Goal: Information Seeking & Learning: Understand process/instructions

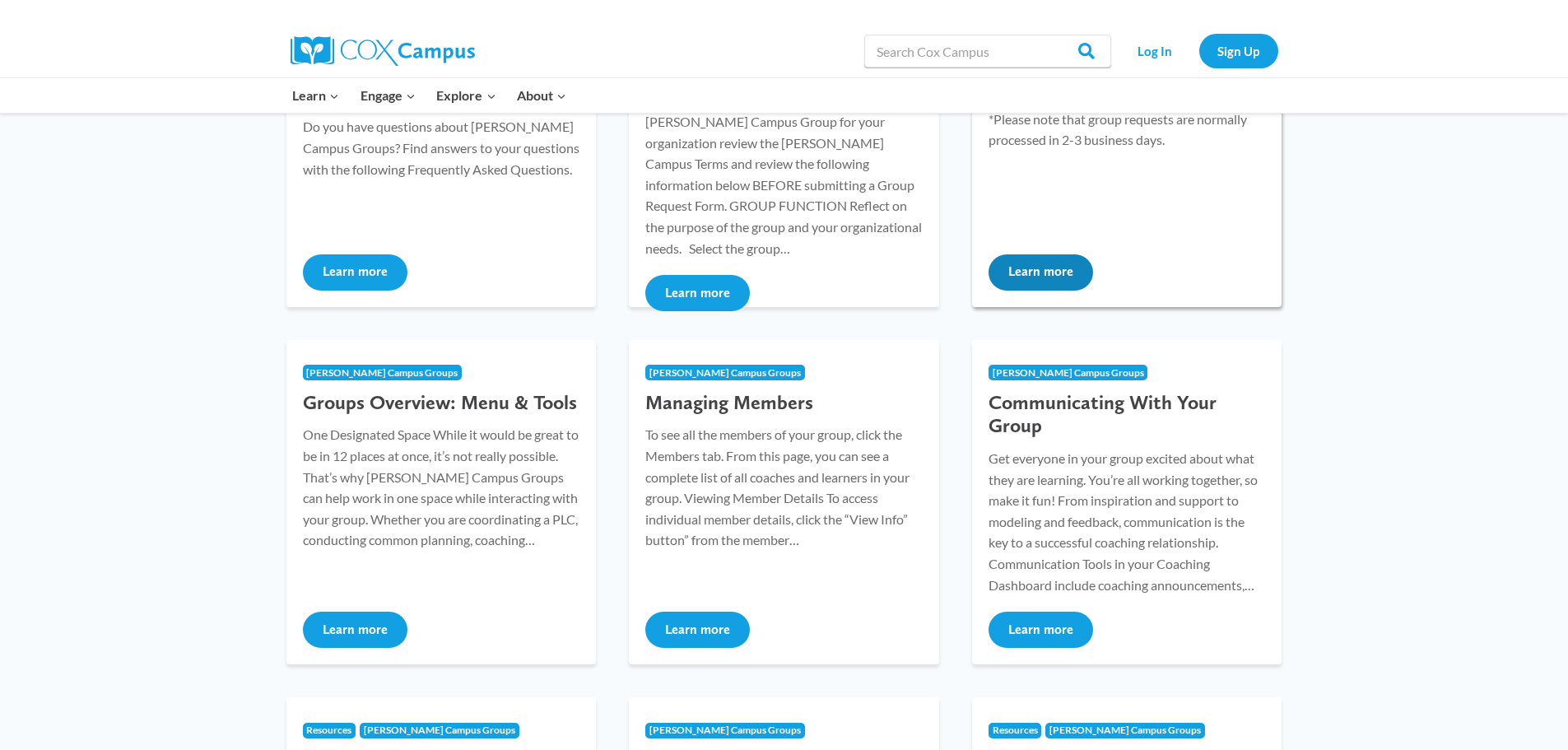
scroll to position [411, 0]
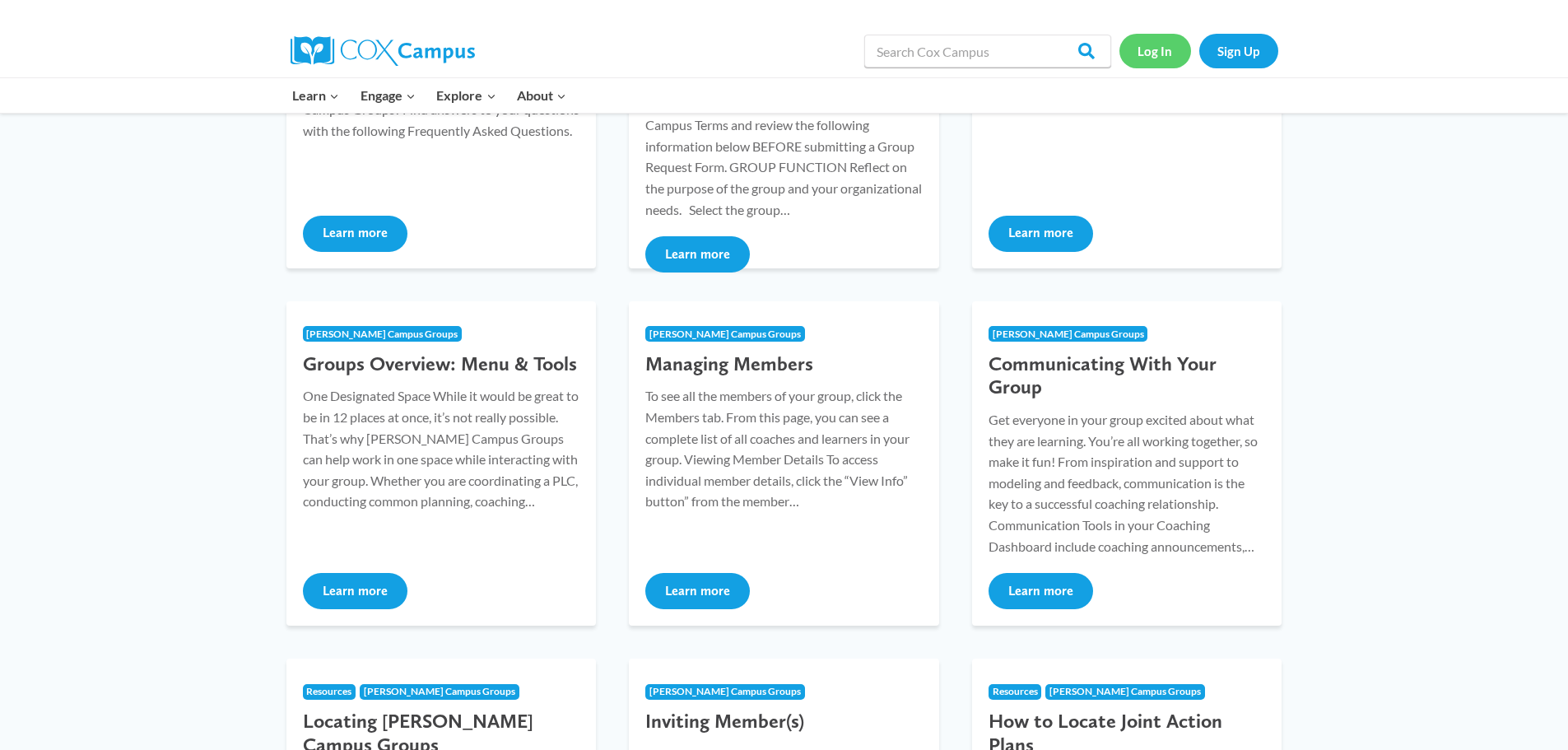
click at [1143, 47] on link "Log In" at bounding box center [1154, 50] width 71 height 34
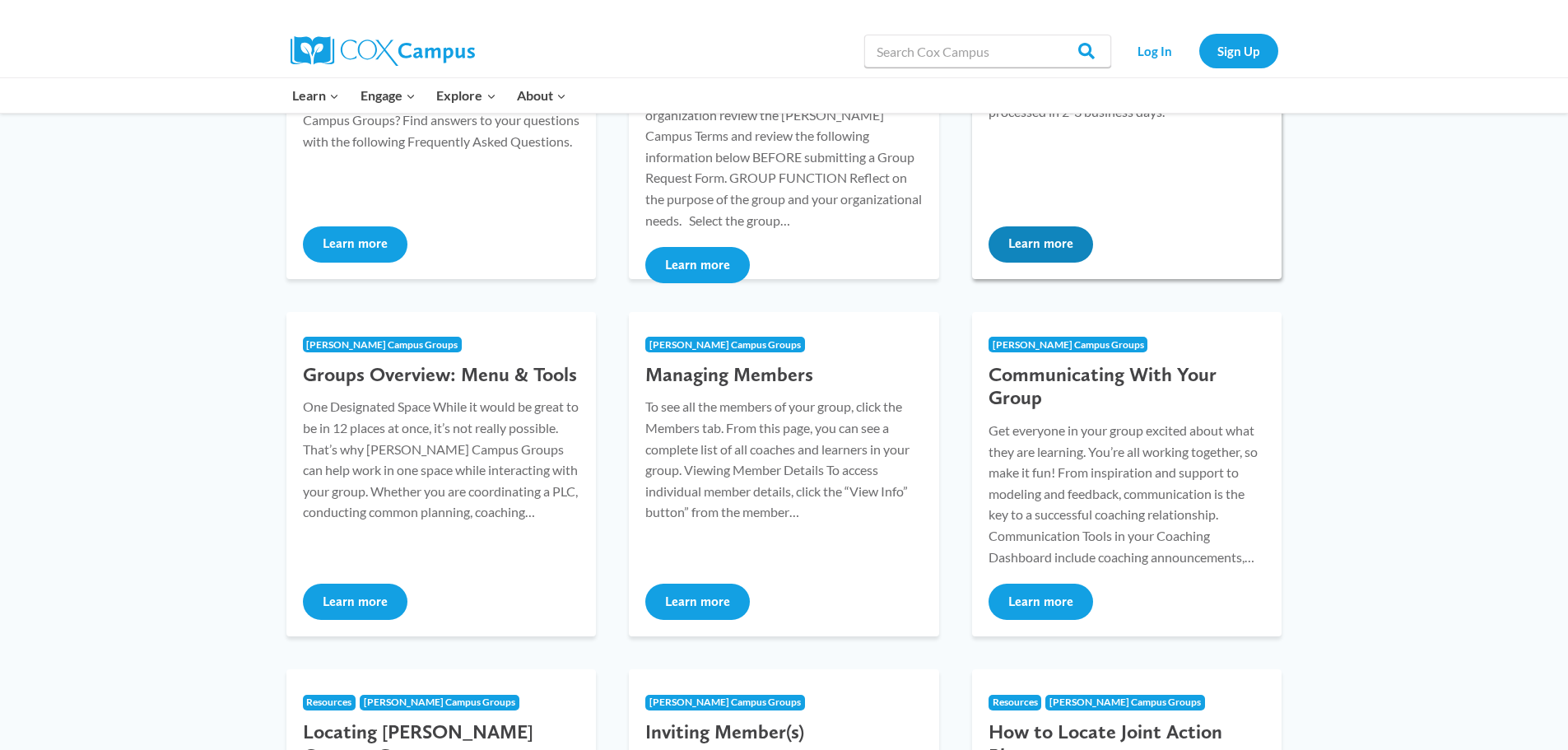
scroll to position [247, 0]
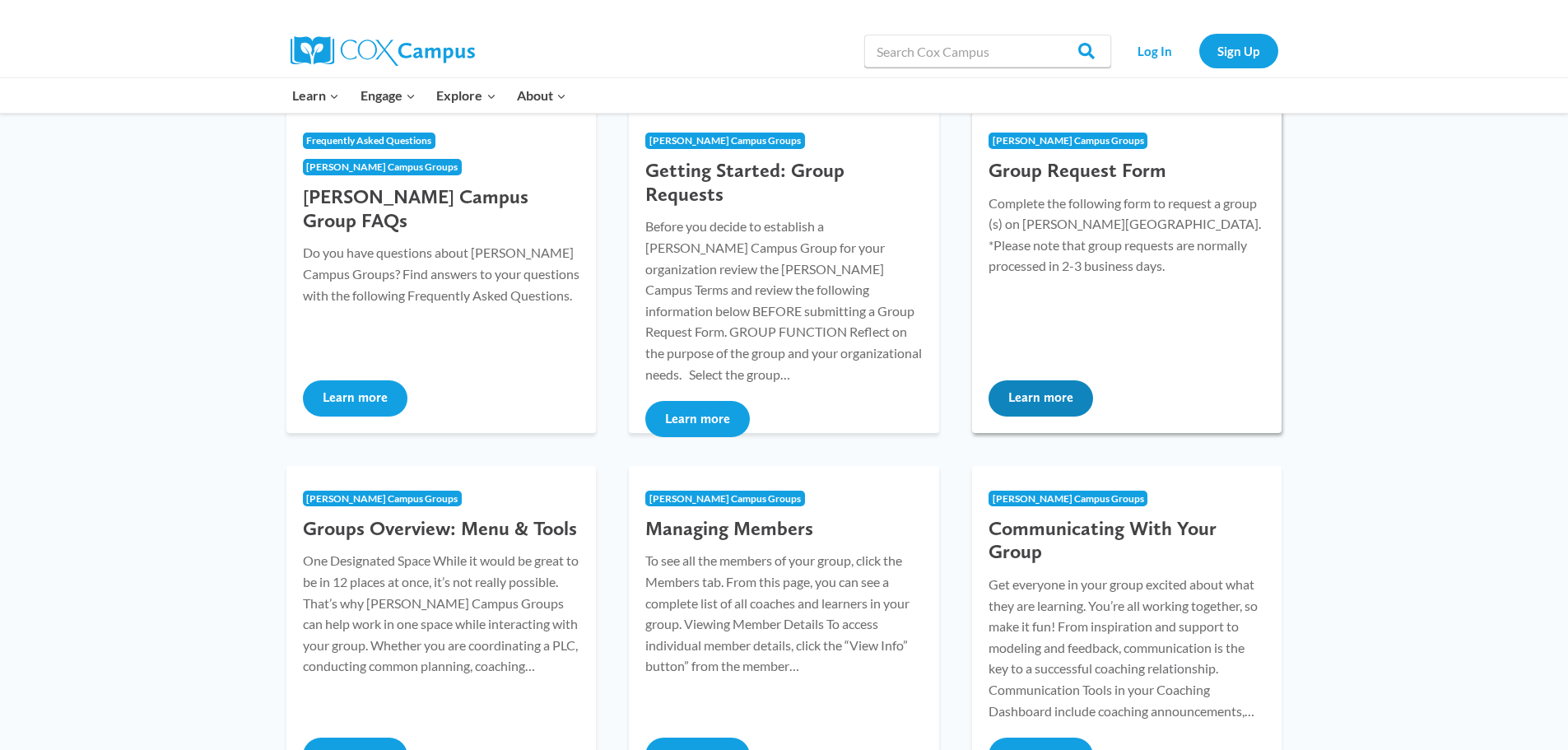
click at [1036, 401] on button "Learn more" at bounding box center [1041, 398] width 105 height 36
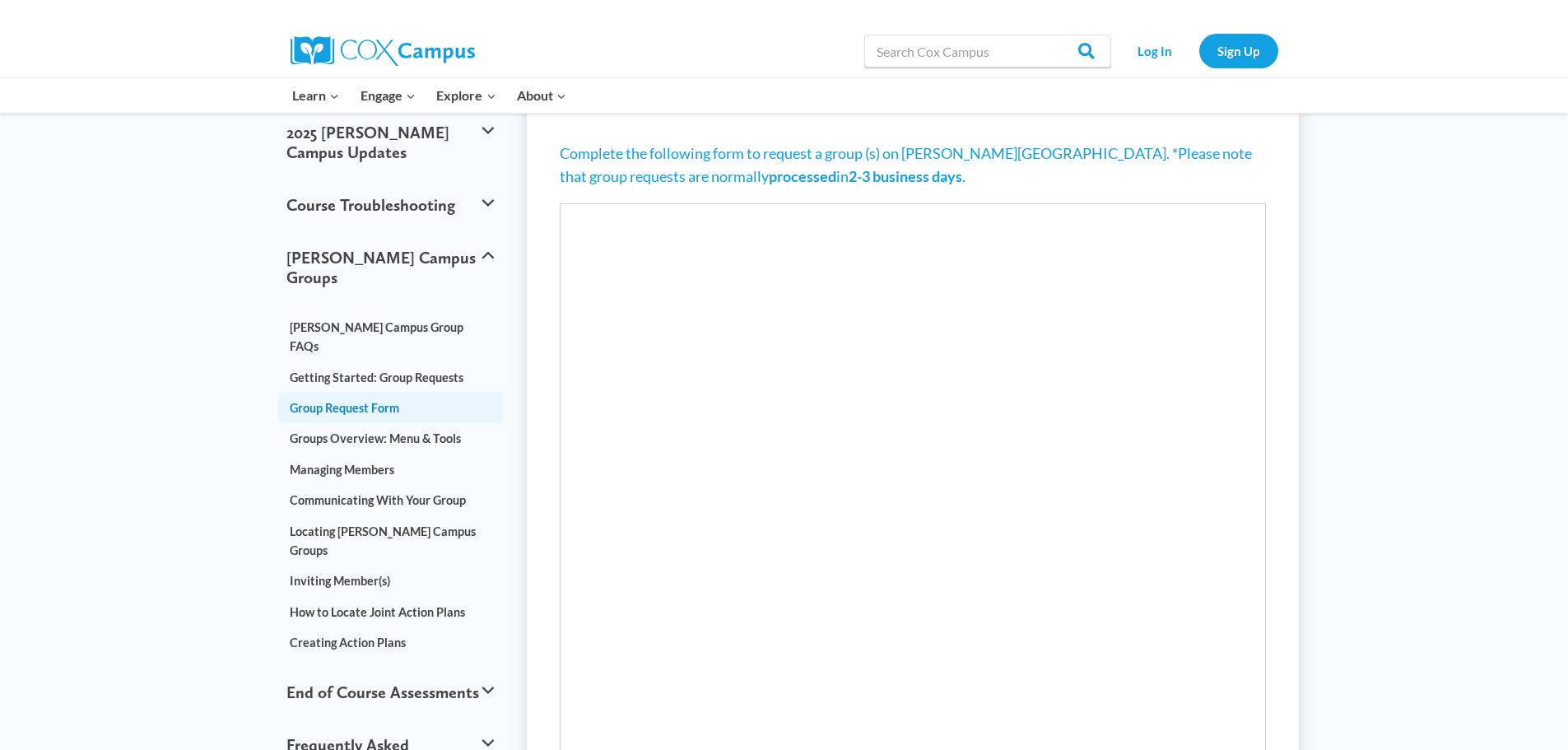
scroll to position [83, 0]
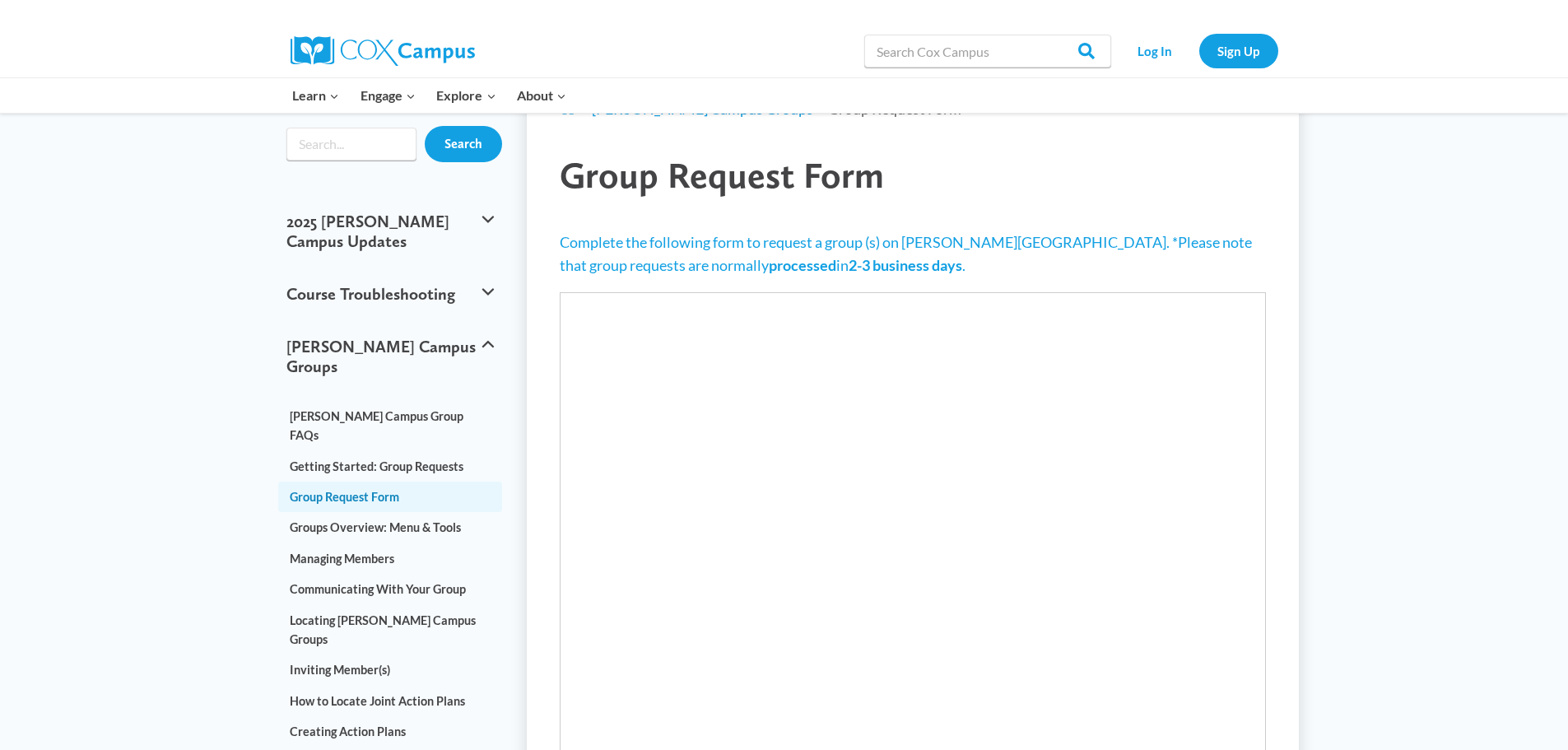
click at [350, 482] on link "Group Request Form" at bounding box center [390, 496] width 224 height 30
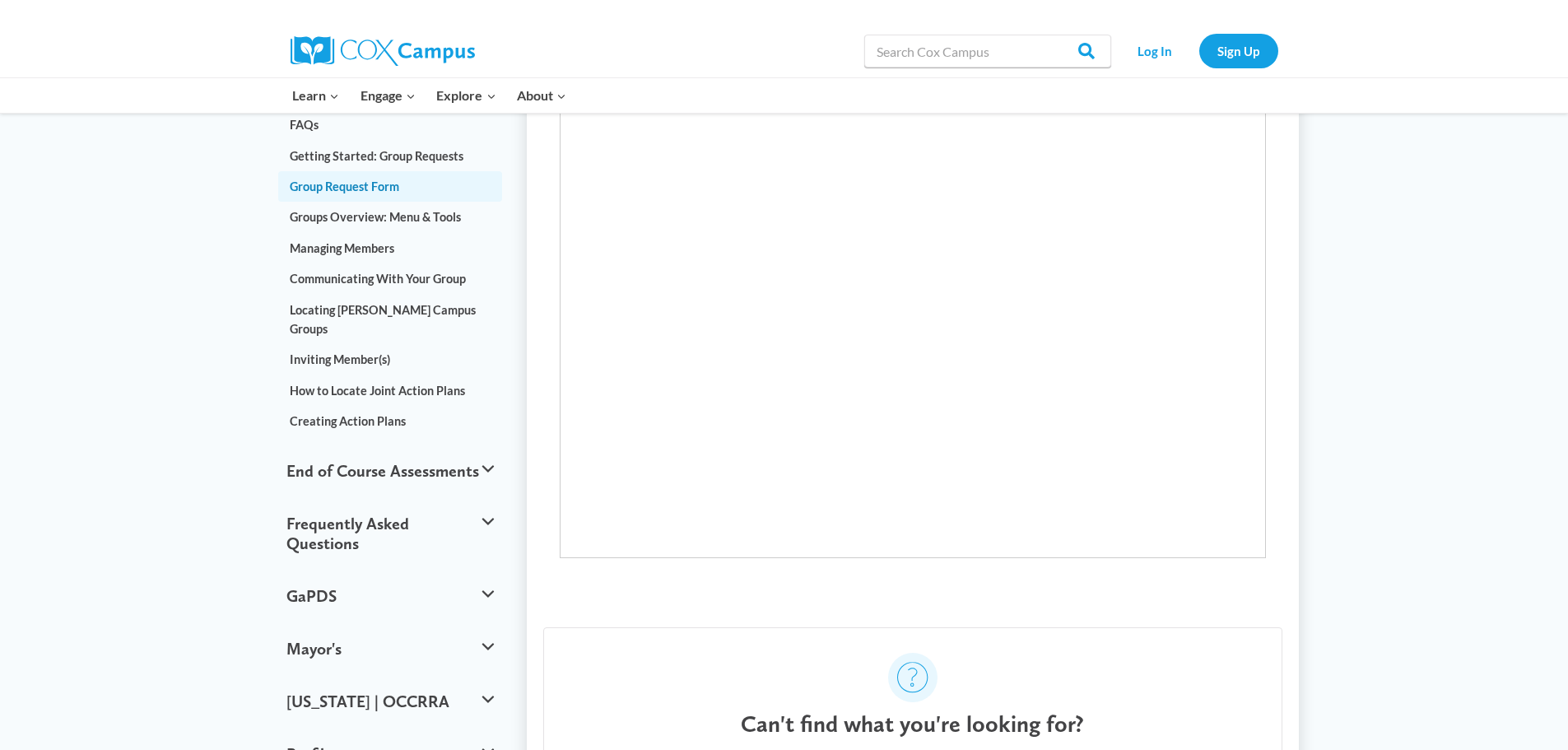
scroll to position [280, 0]
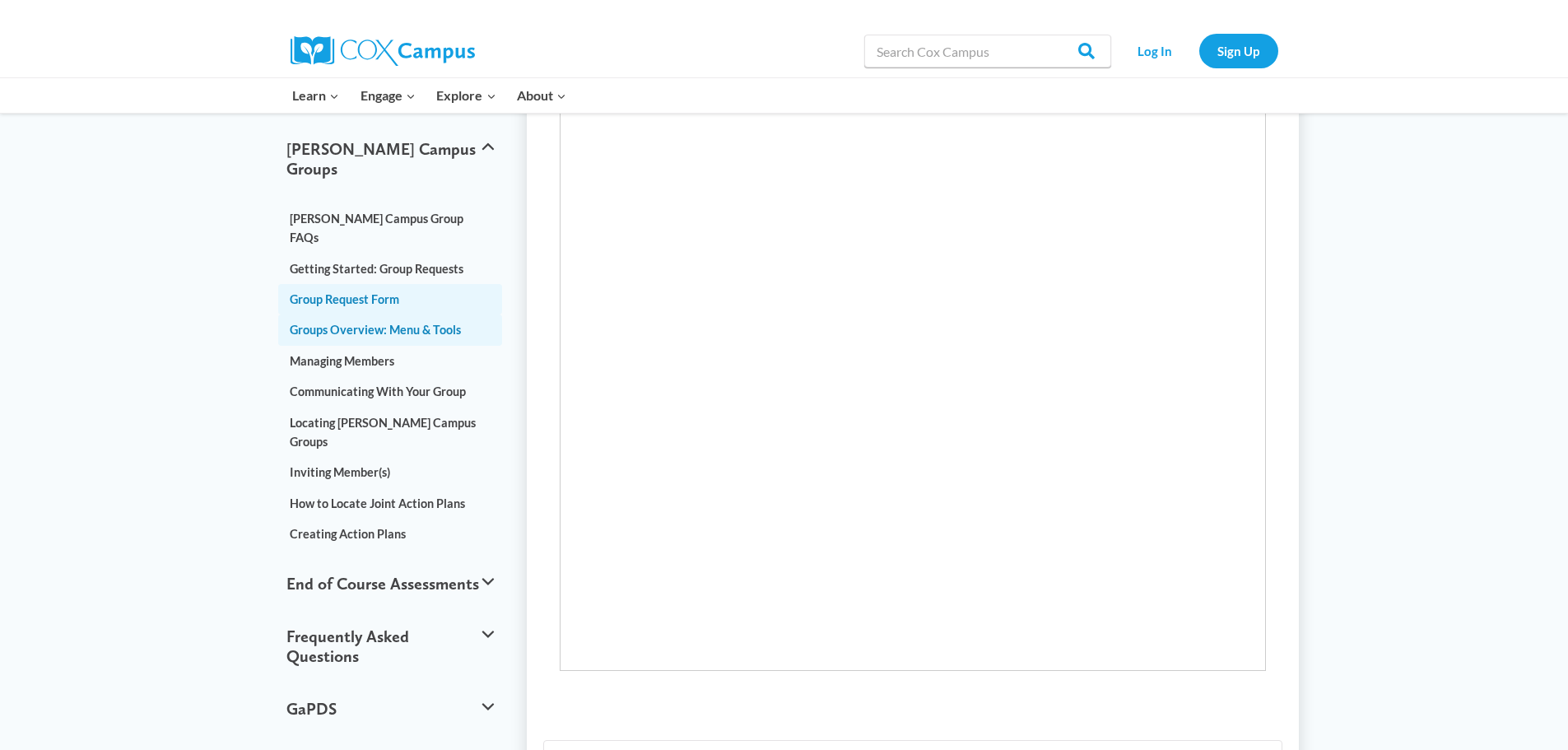
click at [415, 314] on link "Groups Overview: Menu & Tools" at bounding box center [390, 329] width 224 height 30
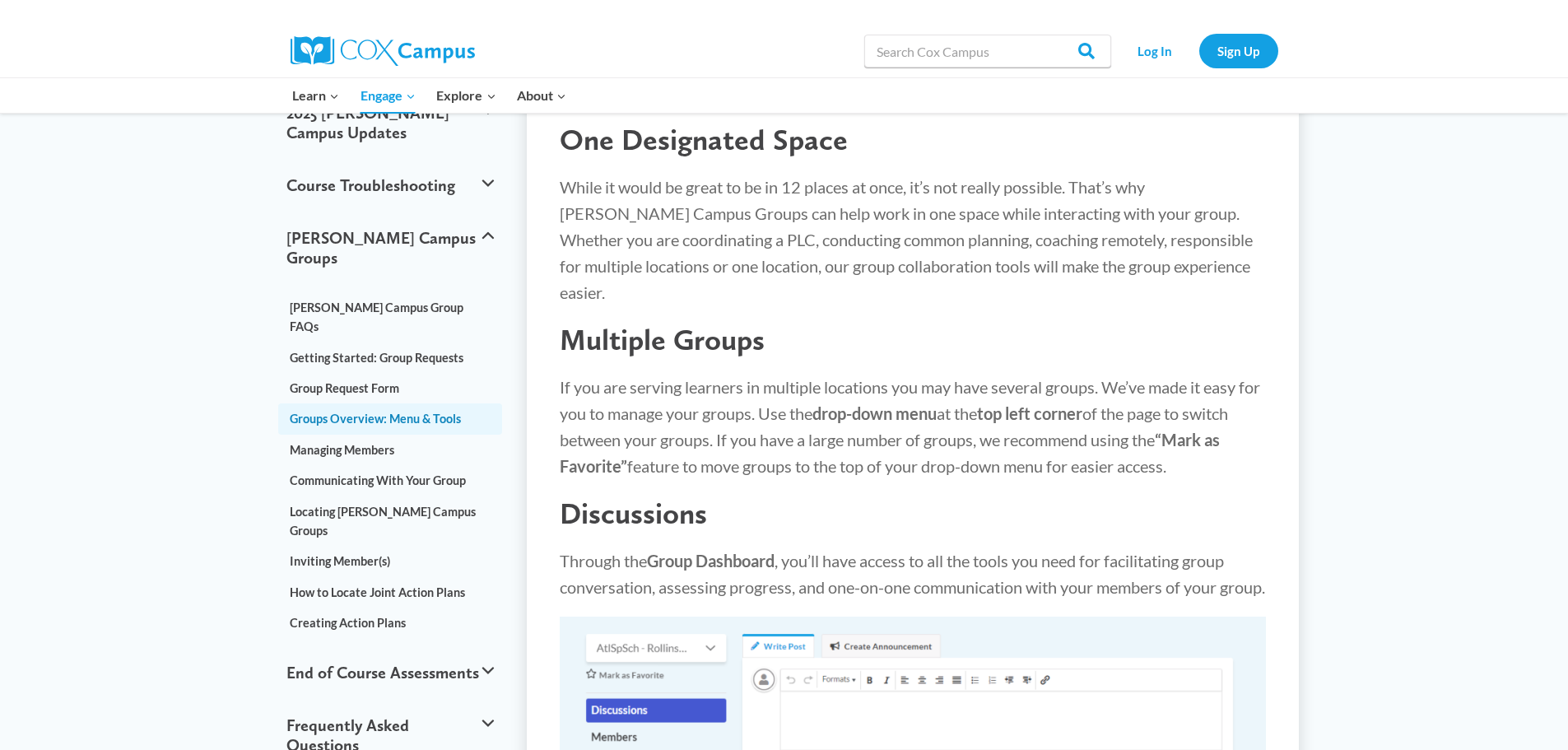
scroll to position [247, 0]
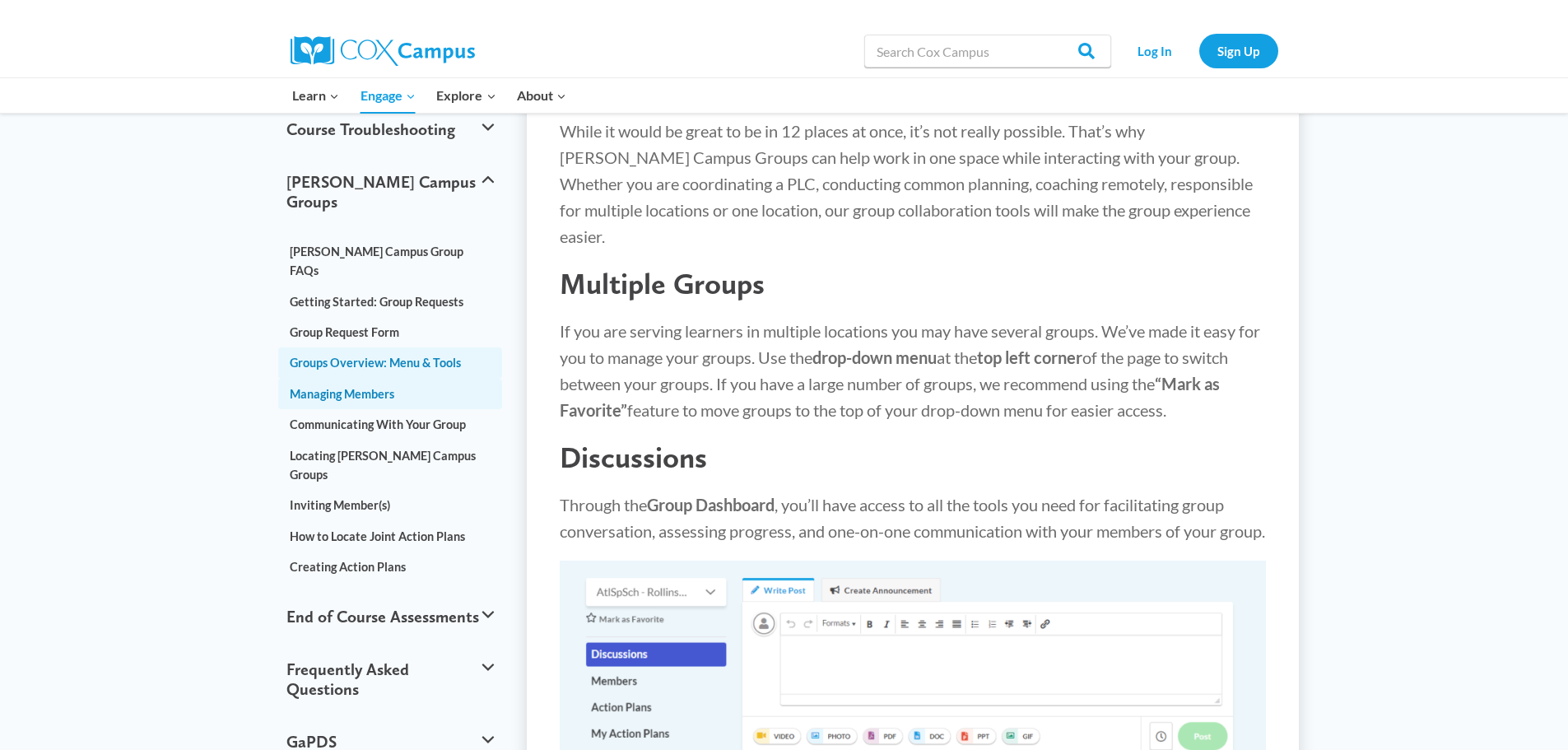
click at [347, 378] on link "Managing Members" at bounding box center [390, 393] width 224 height 30
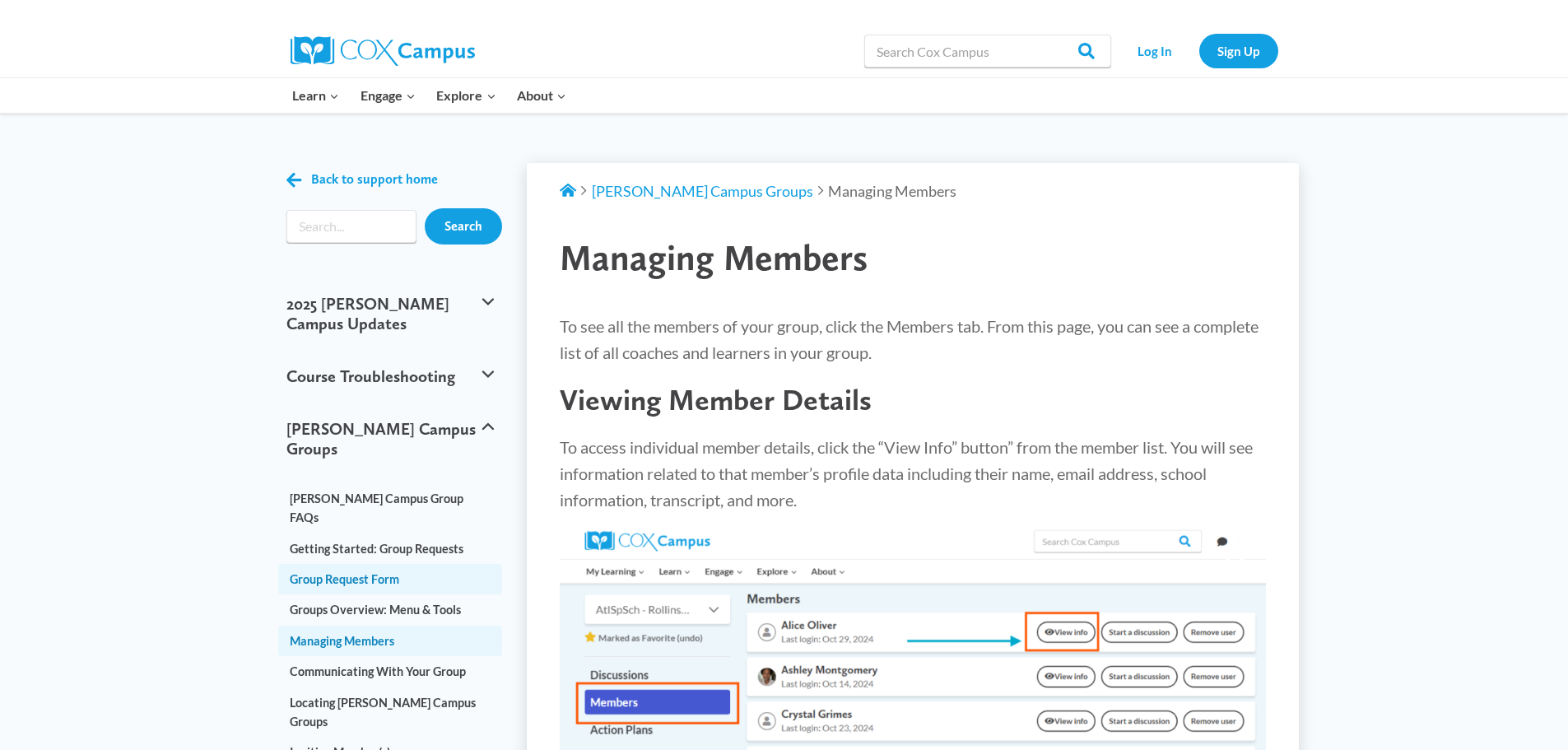
click at [341, 563] on link "Group Request Form" at bounding box center [390, 578] width 224 height 30
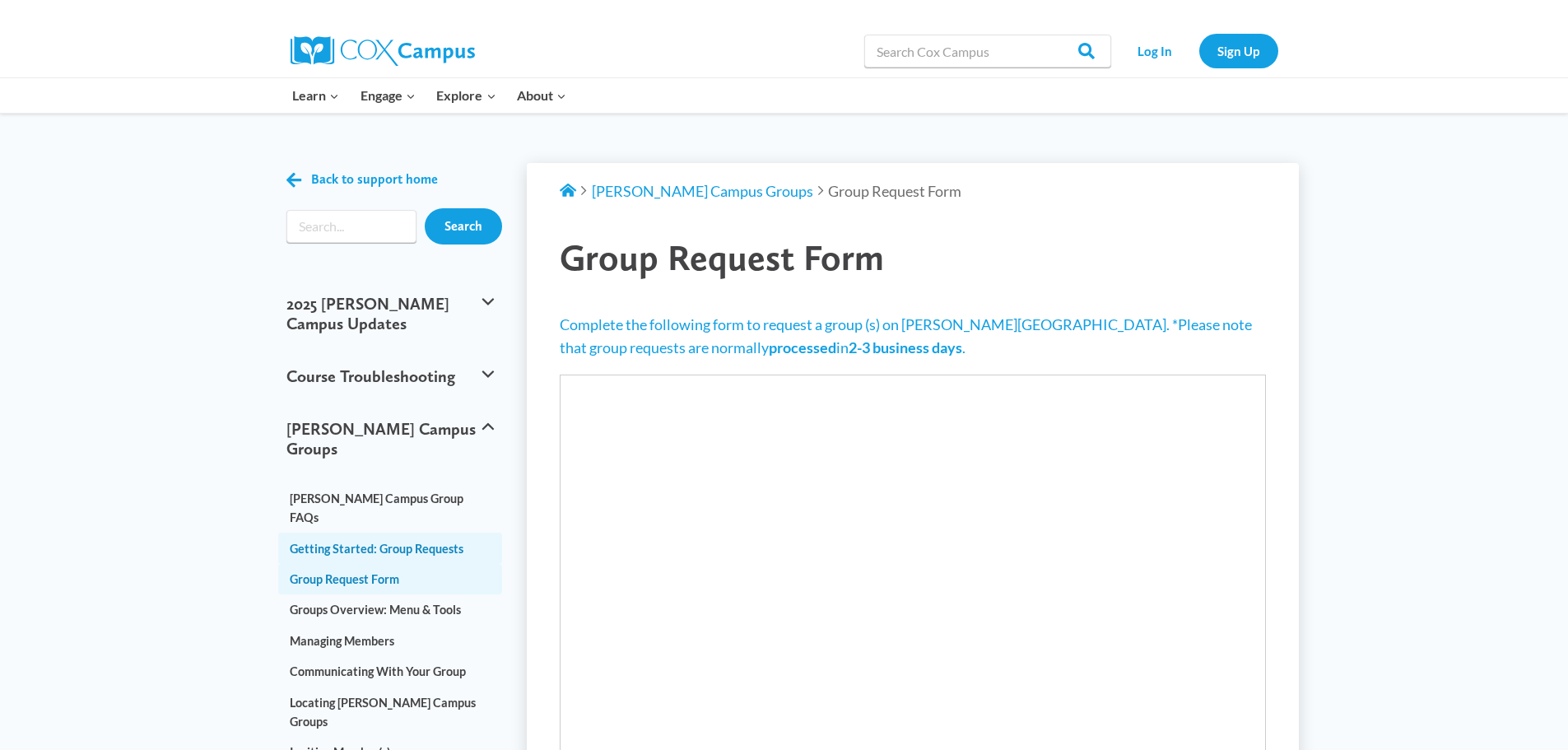
click at [359, 532] on link "Getting Started: Group Requests" at bounding box center [390, 547] width 224 height 30
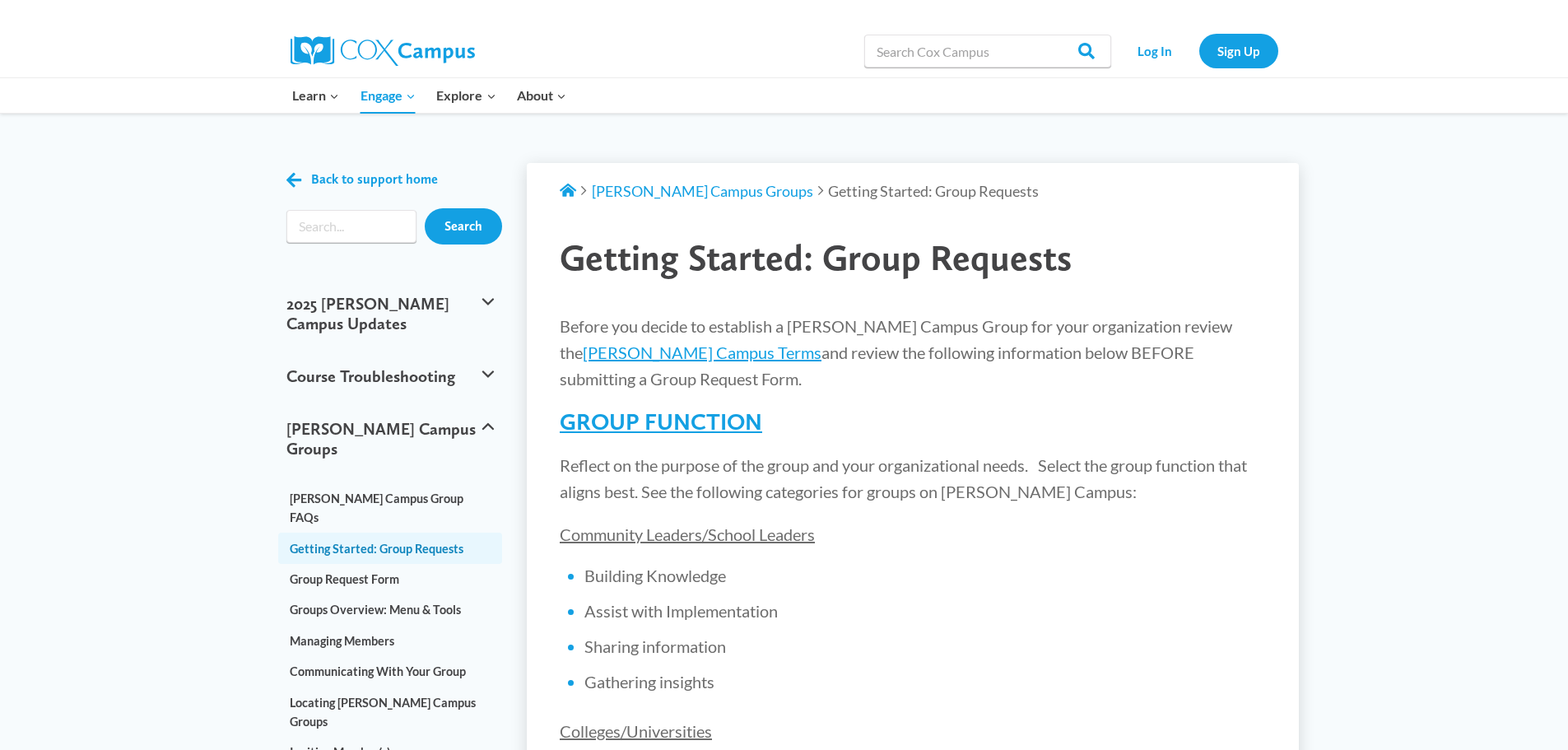
click at [673, 408] on u "GROUP FUNCTION" at bounding box center [661, 421] width 202 height 28
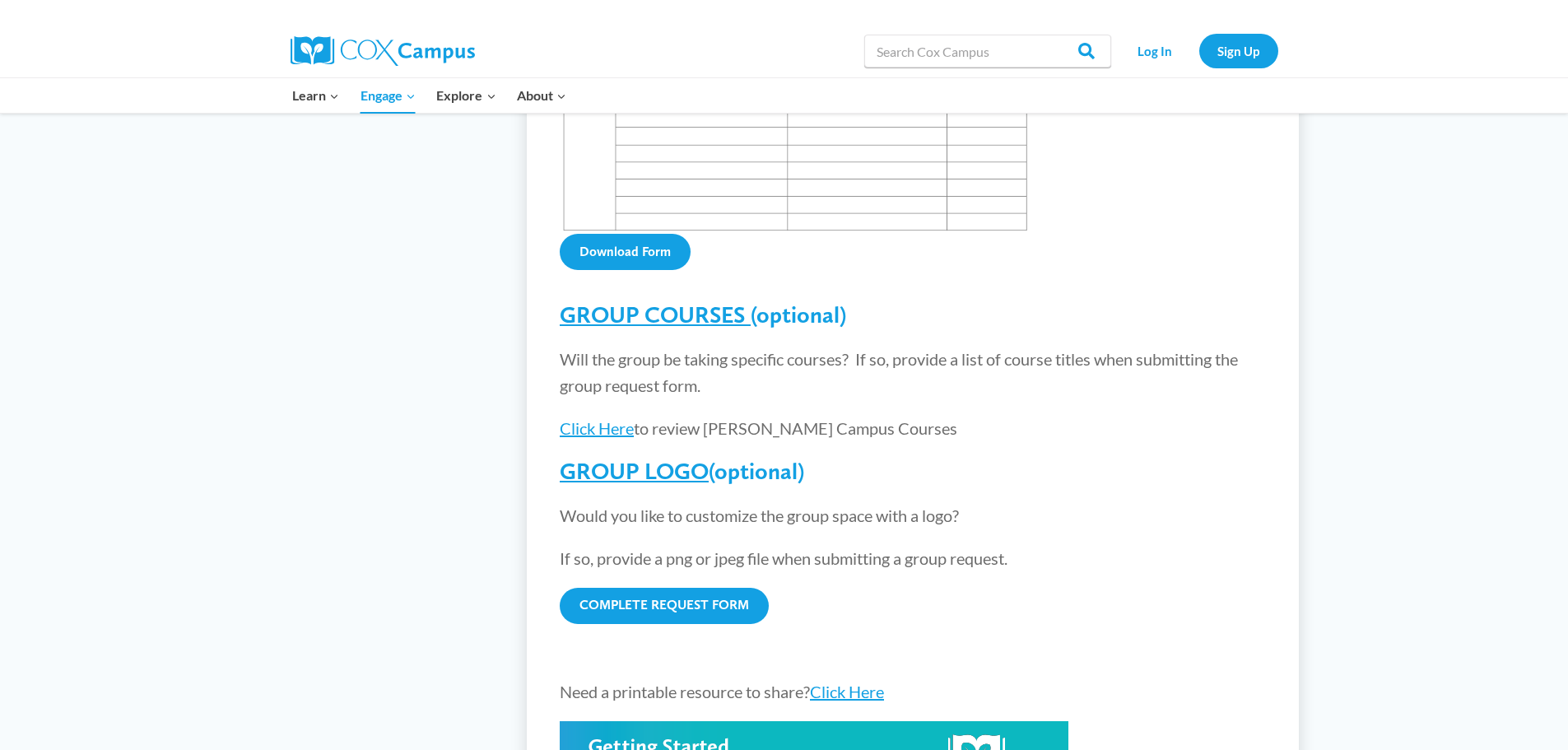
scroll to position [2057, 0]
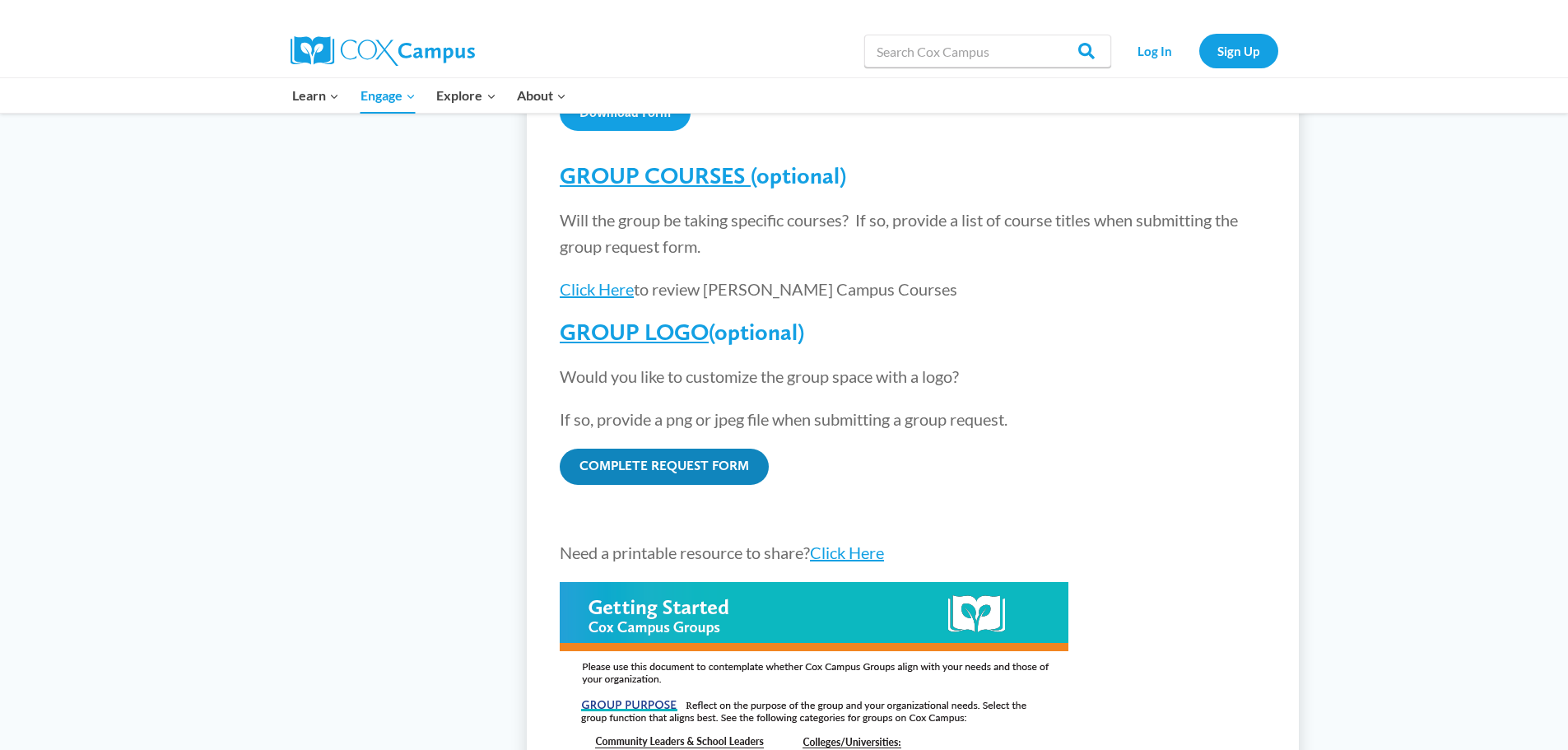
click at [679, 448] on link "COMPLETE REQUEST FORM" at bounding box center [664, 466] width 209 height 36
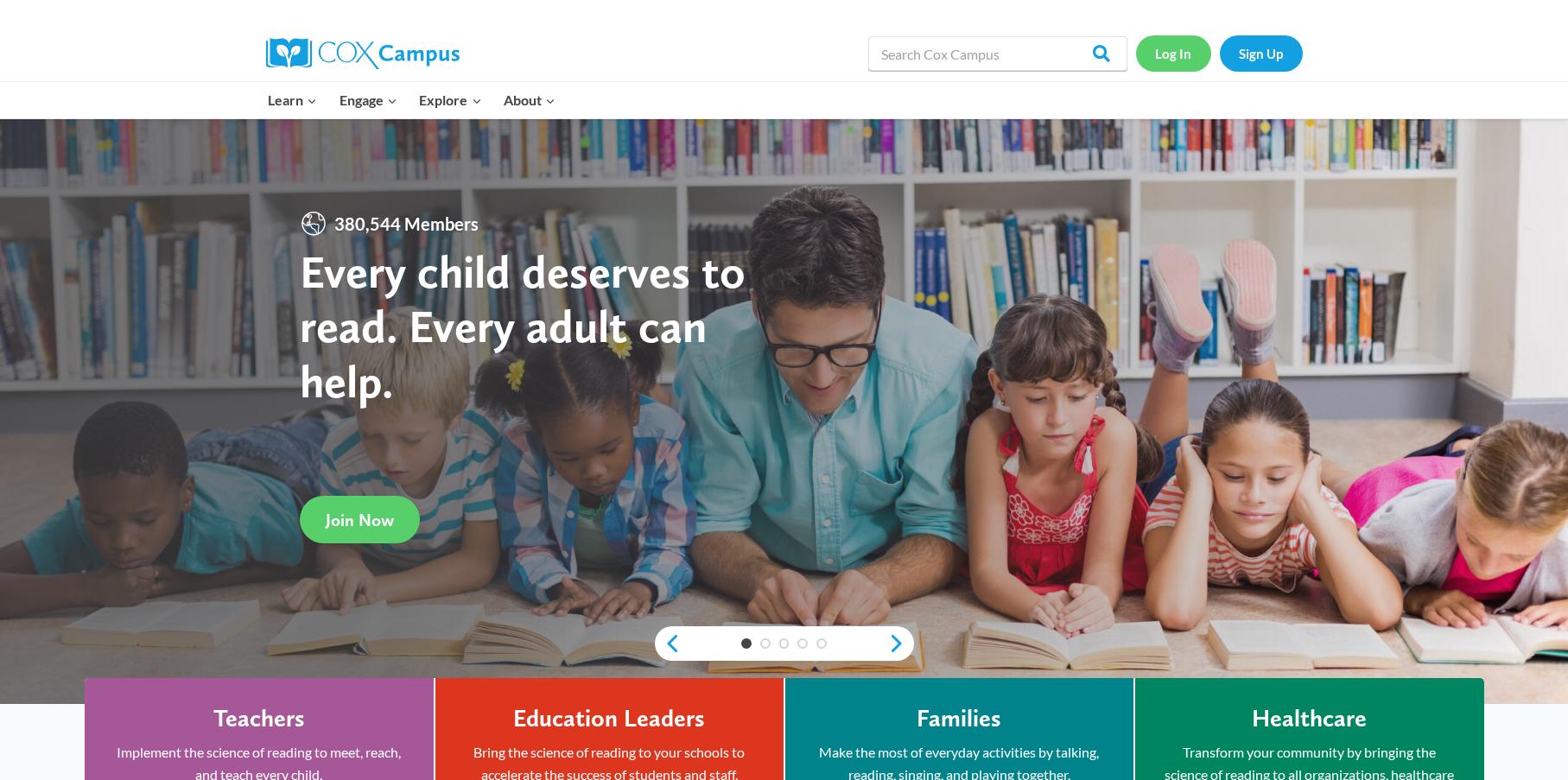
drag, startPoint x: 0, startPoint y: 0, endPoint x: 1174, endPoint y: 53, distance: 1175.2
click at [1174, 52] on link "Log In" at bounding box center [1173, 52] width 75 height 35
